Goal: Information Seeking & Learning: Learn about a topic

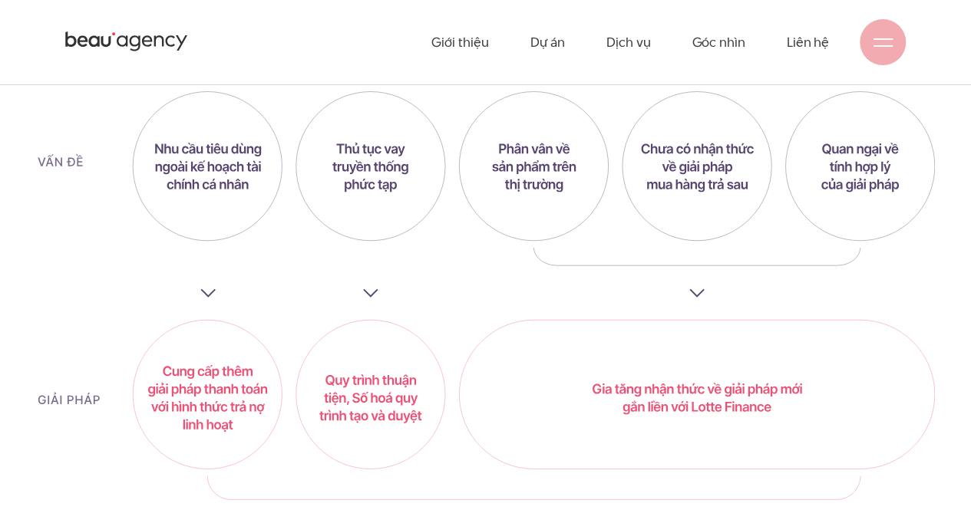
scroll to position [3990, 0]
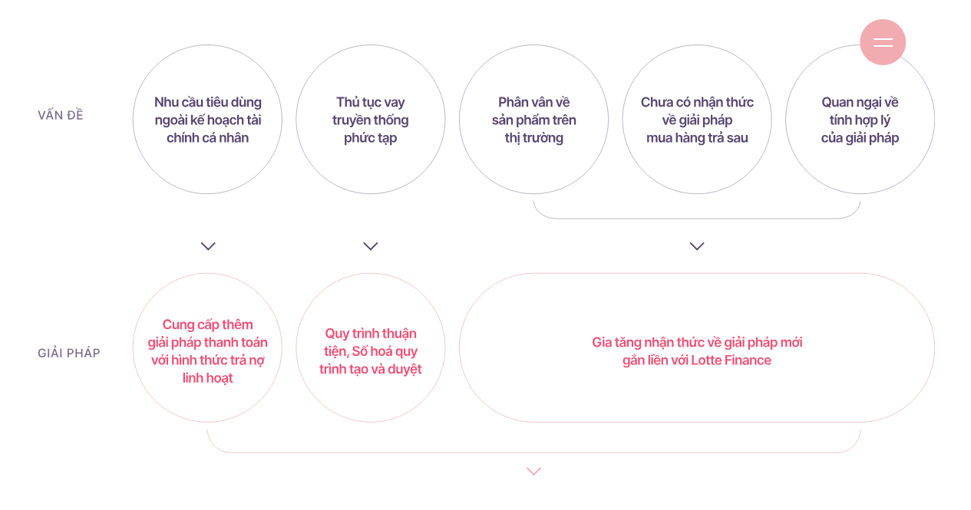
scroll to position [4220, 0]
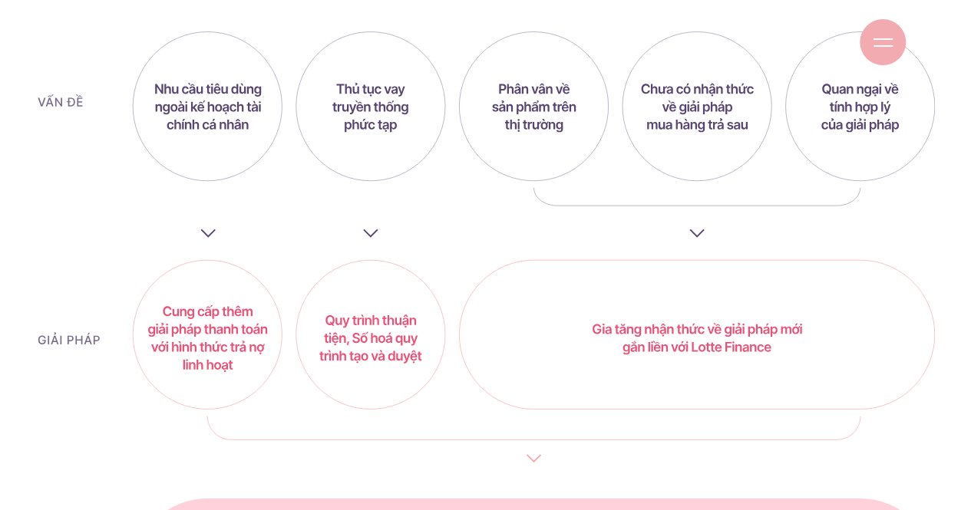
click at [674, 404] on img at bounding box center [486, 338] width 898 height 615
click at [643, 254] on img at bounding box center [486, 338] width 898 height 615
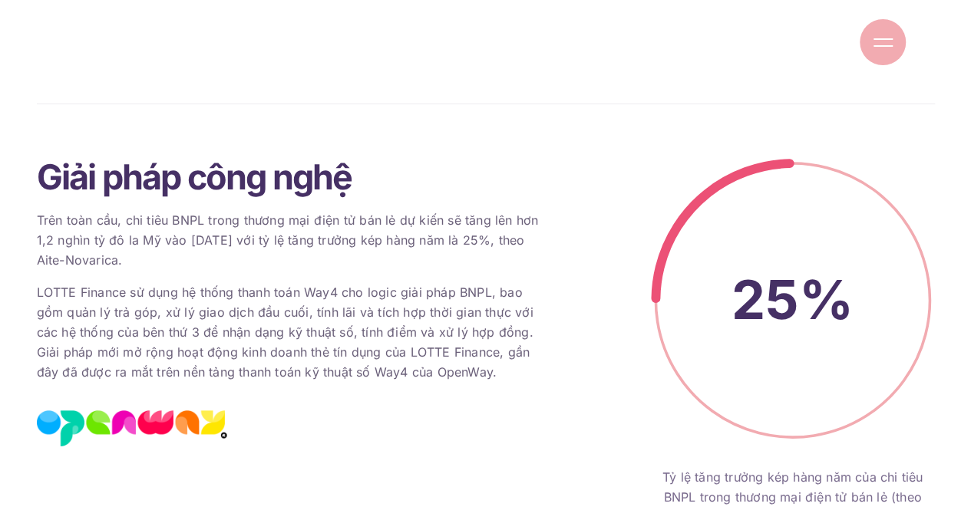
scroll to position [4988, 0]
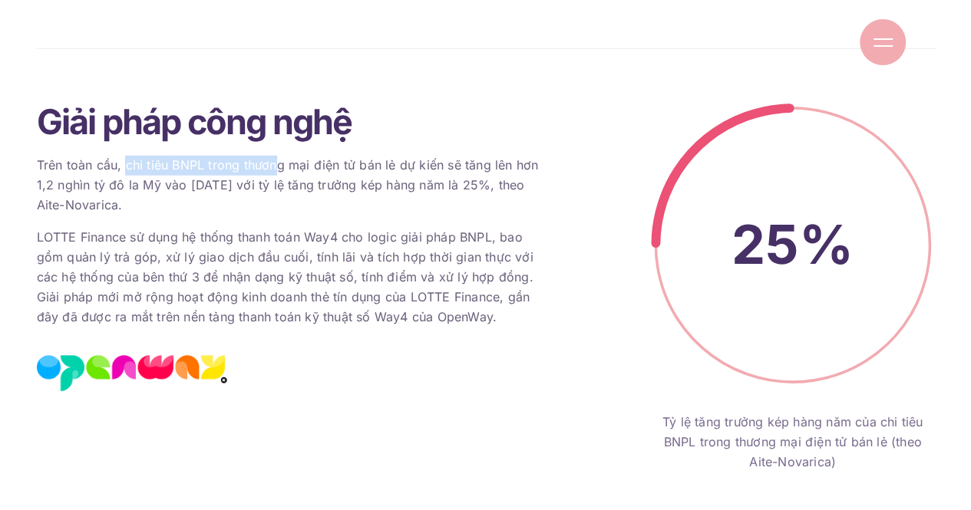
drag, startPoint x: 127, startPoint y: 143, endPoint x: 276, endPoint y: 143, distance: 149.6
click at [276, 156] on p "Trên toàn cầu, chi tiêu BNPL trong thương mại điện tử bán lẻ dự kiến ​​sẽ tăng …" at bounding box center [294, 186] width 514 height 60
click at [224, 160] on p "Trên toàn cầu, chi tiêu BNPL trong thương mại điện tử bán lẻ dự kiến ​​sẽ tăng …" at bounding box center [294, 186] width 514 height 60
drag, startPoint x: 155, startPoint y: 148, endPoint x: 475, endPoint y: 148, distance: 320.0
click at [475, 156] on p "Trên toàn cầu, chi tiêu BNPL trong thương mại điện tử bán lẻ dự kiến ​​sẽ tăng …" at bounding box center [294, 186] width 514 height 60
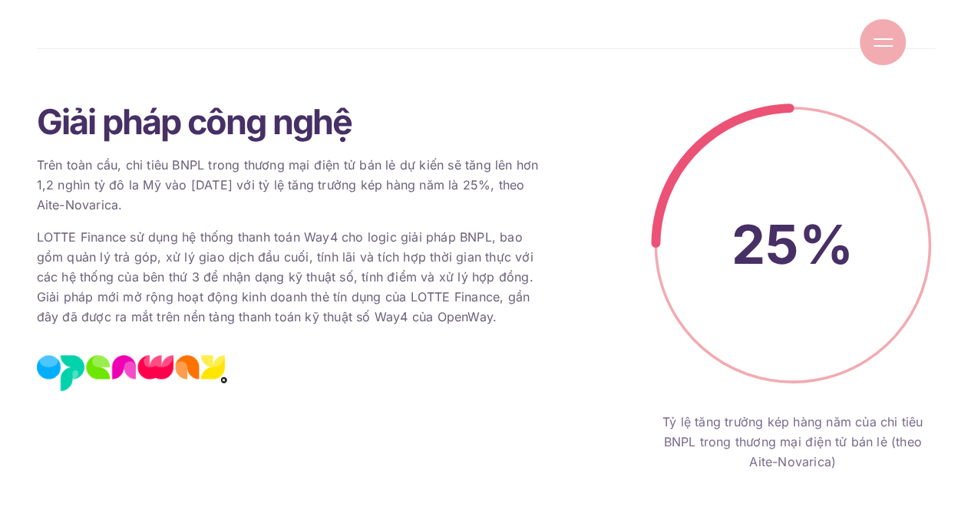
click at [204, 193] on p "Trên toàn cầu, chi tiêu BNPL trong thương mại điện tử bán lẻ dự kiến ​​sẽ tăng …" at bounding box center [294, 186] width 514 height 60
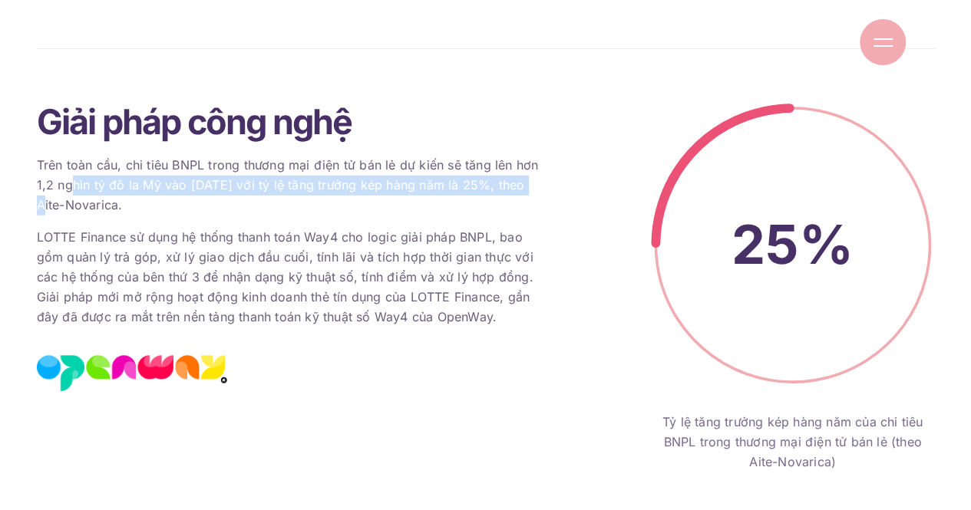
drag, startPoint x: 68, startPoint y: 166, endPoint x: 559, endPoint y: 166, distance: 491.9
click at [559, 166] on div "Giải pháp công nghệ Trên toàn cầu, chi tiêu BNPL trong thương mại điện tử bán l…" at bounding box center [293, 288] width 537 height 370
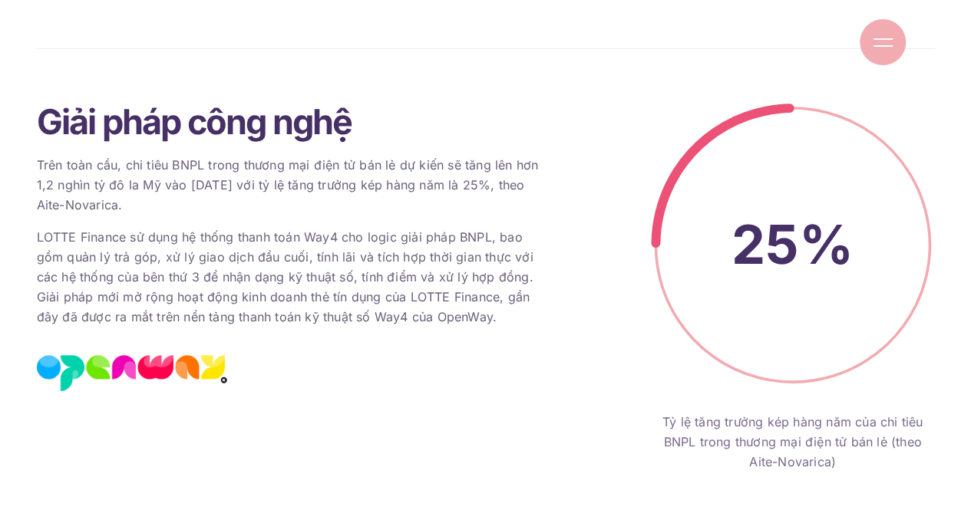
click at [126, 228] on p "LOTTE Finance sử dụng hệ thống thanh toán Way4 cho logic giải pháp BNPL, bao gồ…" at bounding box center [294, 278] width 514 height 100
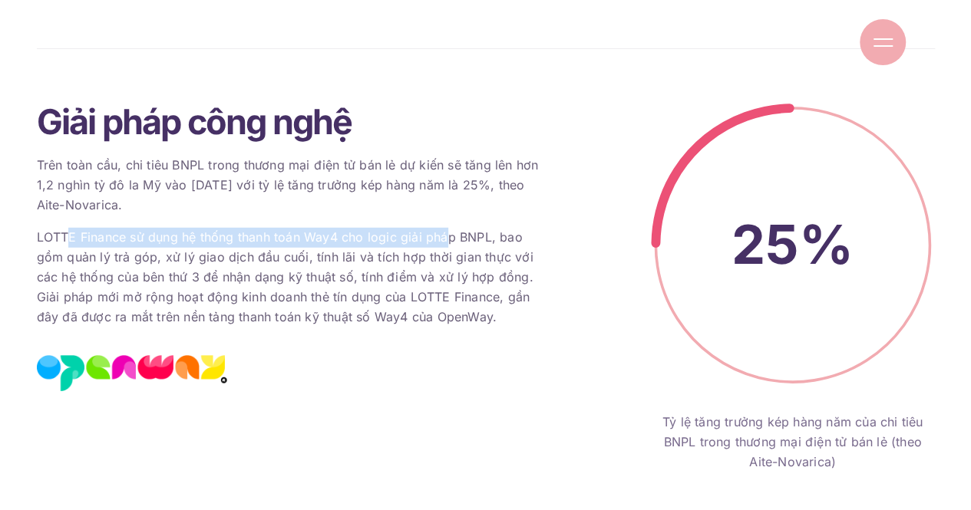
drag, startPoint x: 64, startPoint y: 216, endPoint x: 447, endPoint y: 225, distance: 382.2
click at [447, 228] on p "LOTTE Finance sử dụng hệ thống thanh toán Way4 cho logic giải pháp BNPL, bao gồ…" at bounding box center [294, 278] width 514 height 100
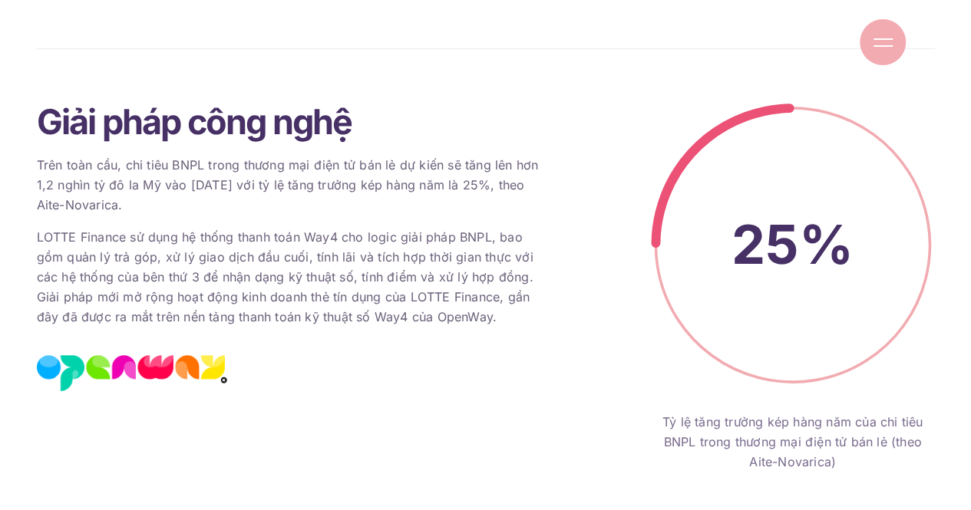
click at [374, 249] on p "LOTTE Finance sử dụng hệ thống thanh toán Way4 cho logic giải pháp BNPL, bao gồ…" at bounding box center [294, 278] width 514 height 100
drag, startPoint x: 384, startPoint y: 209, endPoint x: 516, endPoint y: 213, distance: 132.8
click at [516, 228] on p "LOTTE Finance sử dụng hệ thống thanh toán Way4 cho logic giải pháp BNPL, bao gồ…" at bounding box center [294, 278] width 514 height 100
click at [272, 234] on p "LOTTE Finance sử dụng hệ thống thanh toán Way4 cho logic giải pháp BNPL, bao gồ…" at bounding box center [294, 278] width 514 height 100
drag, startPoint x: 41, startPoint y: 236, endPoint x: 195, endPoint y: 236, distance: 153.5
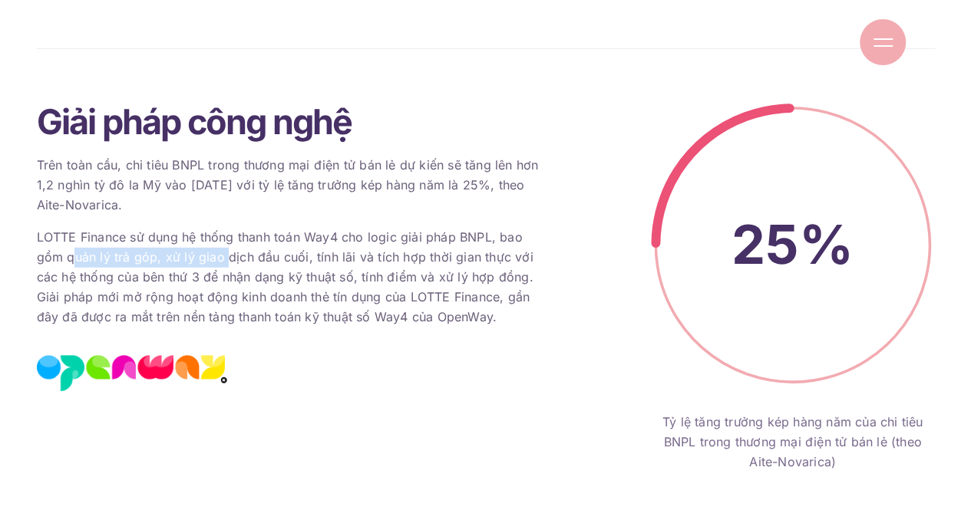
click at [195, 236] on p "LOTTE Finance sử dụng hệ thống thanh toán Way4 cho logic giải pháp BNPL, bao gồ…" at bounding box center [294, 278] width 514 height 100
click at [318, 236] on p "LOTTE Finance sử dụng hệ thống thanh toán Way4 cho logic giải pháp BNPL, bao gồ…" at bounding box center [294, 278] width 514 height 100
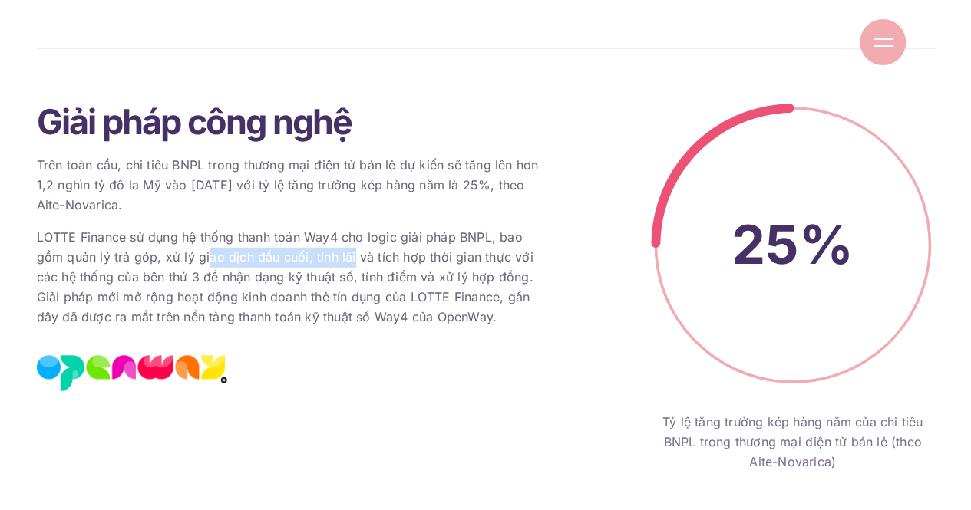
drag, startPoint x: 177, startPoint y: 233, endPoint x: 319, endPoint y: 241, distance: 142.2
click at [319, 241] on p "LOTTE Finance sử dụng hệ thống thanh toán Way4 cho logic giải pháp BNPL, bao gồ…" at bounding box center [294, 278] width 514 height 100
drag, startPoint x: 147, startPoint y: 238, endPoint x: 493, endPoint y: 238, distance: 346.1
click at [493, 238] on p "LOTTE Finance sử dụng hệ thống thanh toán Way4 cho logic giải pháp BNPL, bao gồ…" at bounding box center [294, 278] width 514 height 100
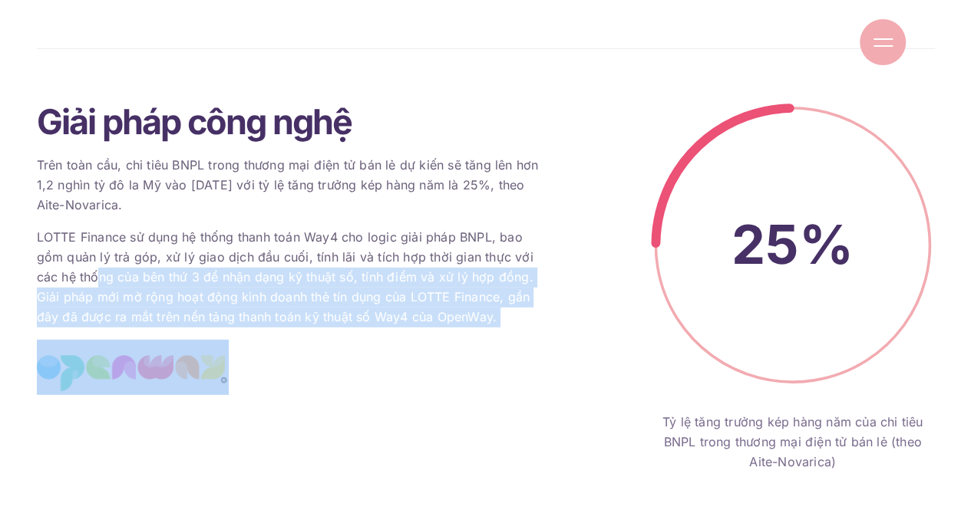
drag, startPoint x: 52, startPoint y: 263, endPoint x: 615, endPoint y: 255, distance: 562.5
click at [615, 255] on div "Giải pháp công nghệ Trên toàn cầu, chi tiêu BNPL trong thương mại điện tử bán l…" at bounding box center [485, 288] width 921 height 370
click at [397, 269] on p "LOTTE Finance sử dụng hệ thống thanh toán Way4 cho logic giải pháp BNPL, bao gồ…" at bounding box center [294, 278] width 514 height 100
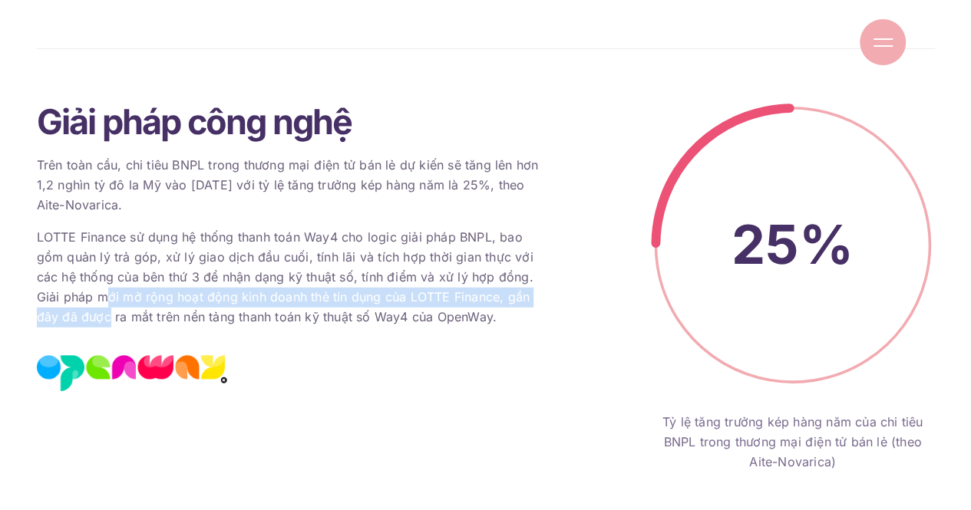
drag, startPoint x: 47, startPoint y: 276, endPoint x: 555, endPoint y: 275, distance: 508.0
click at [555, 275] on div "Giải pháp công nghệ Trên toàn cầu, chi tiêu BNPL trong thương mại điện tử bán l…" at bounding box center [293, 288] width 537 height 370
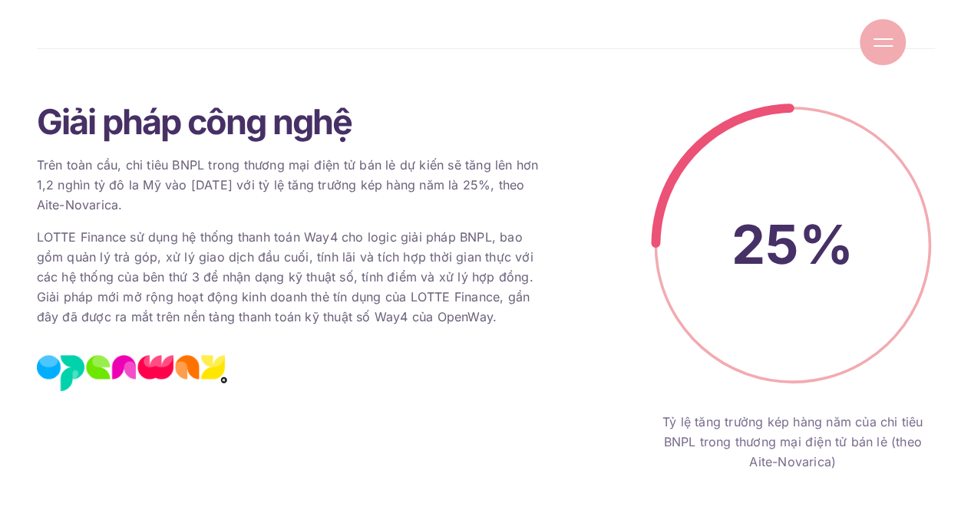
click at [490, 370] on div "Giải pháp công nghệ Trên toàn cầu, chi tiêu BNPL trong thương mại điện tử bán l…" at bounding box center [294, 249] width 514 height 292
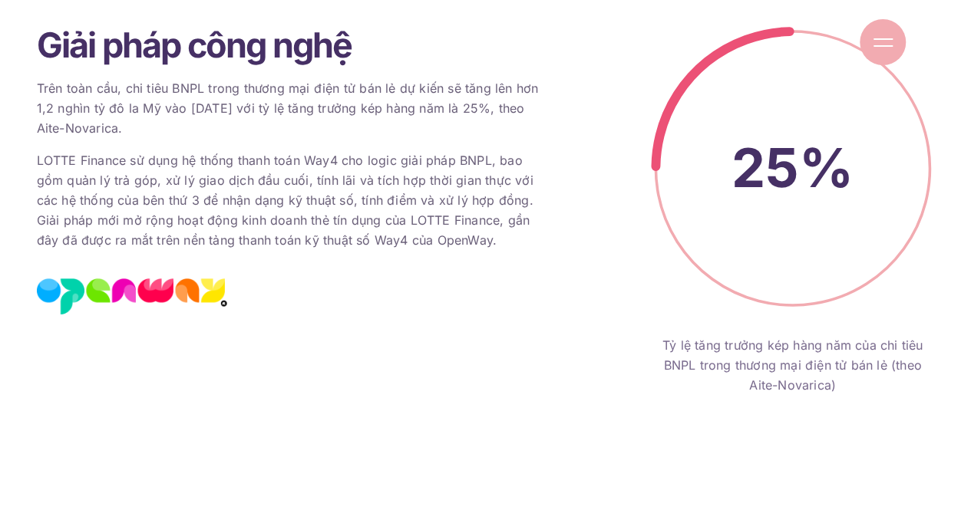
scroll to position [5141, 0]
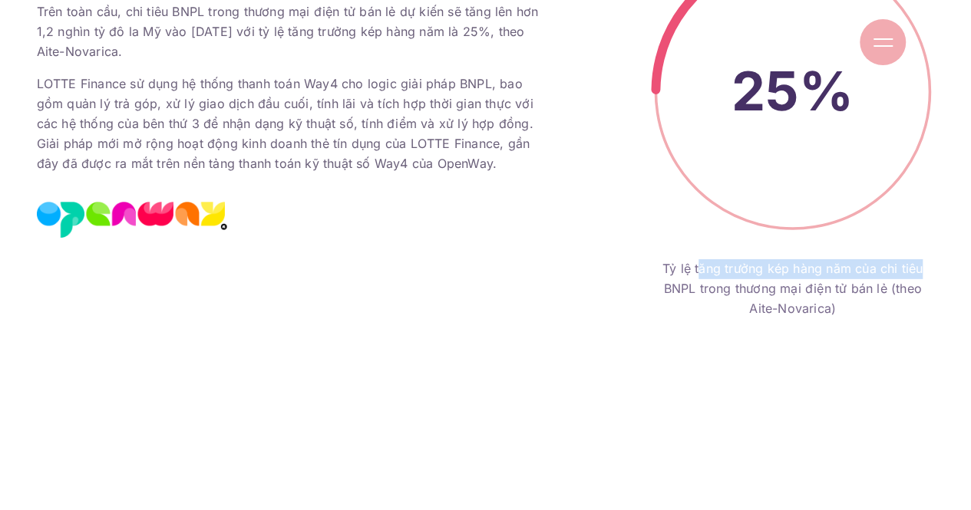
drag, startPoint x: 701, startPoint y: 254, endPoint x: 930, endPoint y: 254, distance: 228.7
click at [930, 259] on div "Tỷ lệ tăng trưởng kép hàng năm của chi tiêu BNPL trong thương mại điện tử bán l…" at bounding box center [793, 289] width 284 height 60
click at [691, 259] on div "Tỷ lệ tăng trưởng kép hàng năm của chi tiêu BNPL trong thương mại điện tử bán l…" at bounding box center [793, 289] width 284 height 60
drag, startPoint x: 663, startPoint y: 252, endPoint x: 965, endPoint y: 252, distance: 302.3
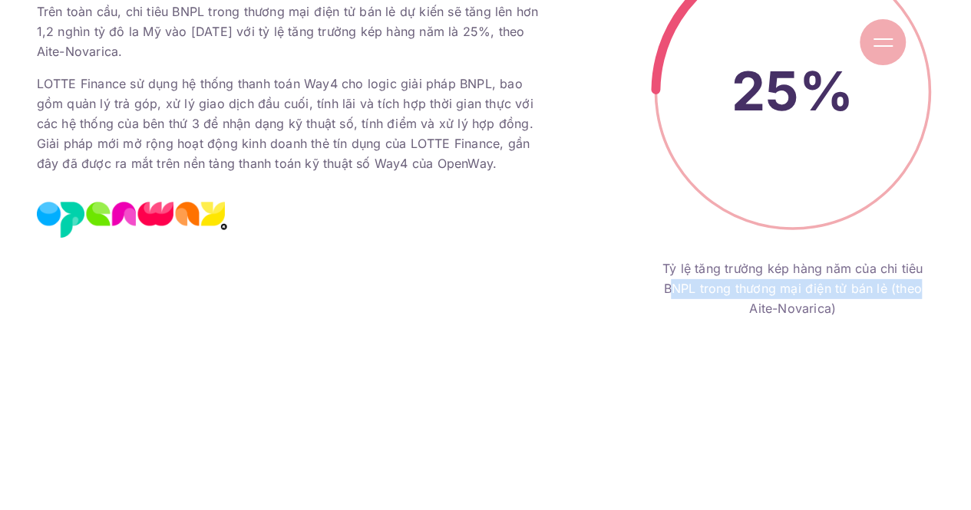
drag, startPoint x: 675, startPoint y: 270, endPoint x: 955, endPoint y: 271, distance: 279.3
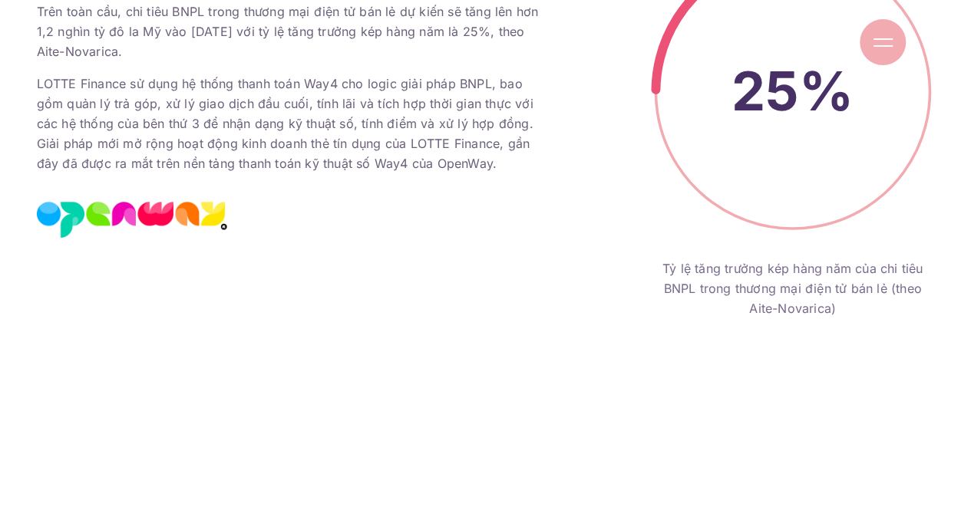
click at [551, 334] on div "Giải pháp công nghệ Trên toàn cầu, chi tiêu BNPL trong thương mại điện tử bán l…" at bounding box center [485, 51] width 921 height 1881
drag, startPoint x: 656, startPoint y: 40, endPoint x: 691, endPoint y: 189, distance: 153.0
click at [663, 33] on div "Giới thiệu Dự án Dịch vụ Góc nhìn Liên hệ" at bounding box center [485, 42] width 840 height 84
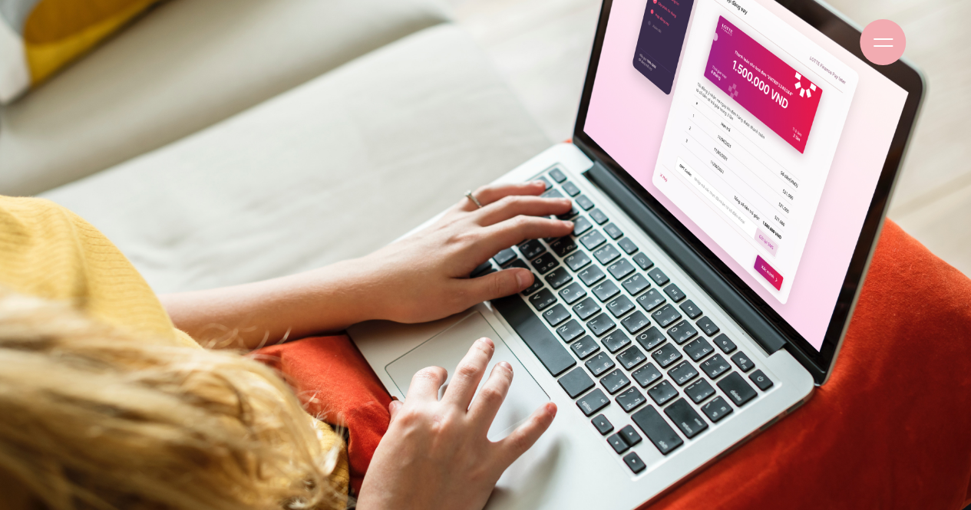
scroll to position [9288, 0]
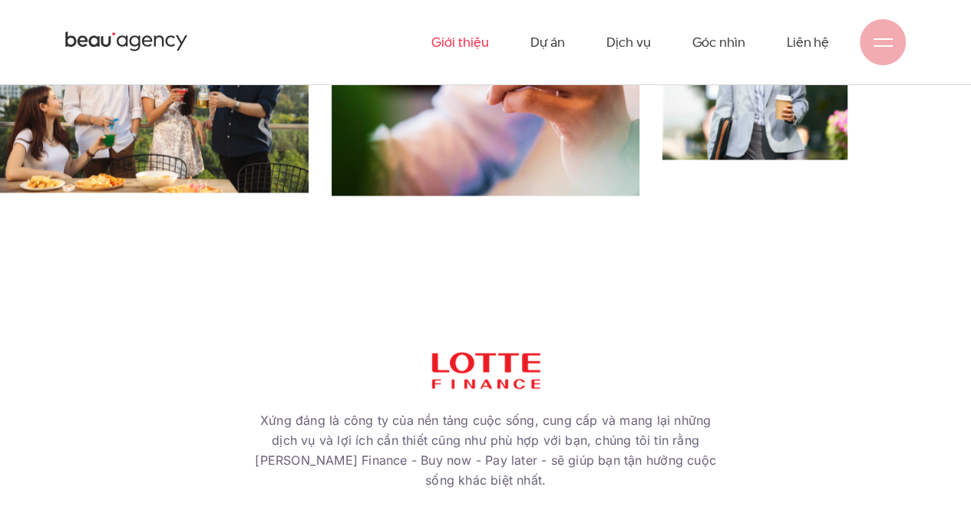
click at [445, 44] on link "Giới thiệu" at bounding box center [459, 42] width 57 height 84
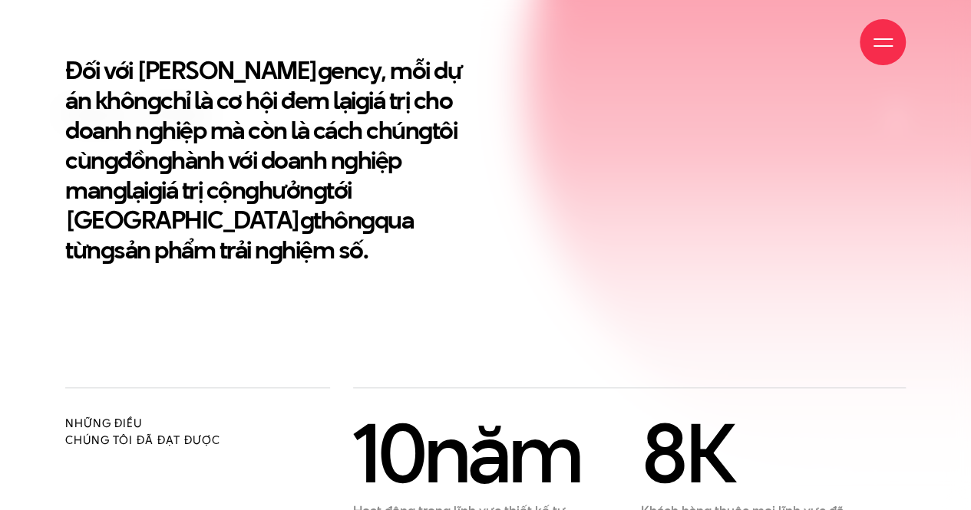
scroll to position [537, 0]
